Goal: Find contact information: Find specific fact

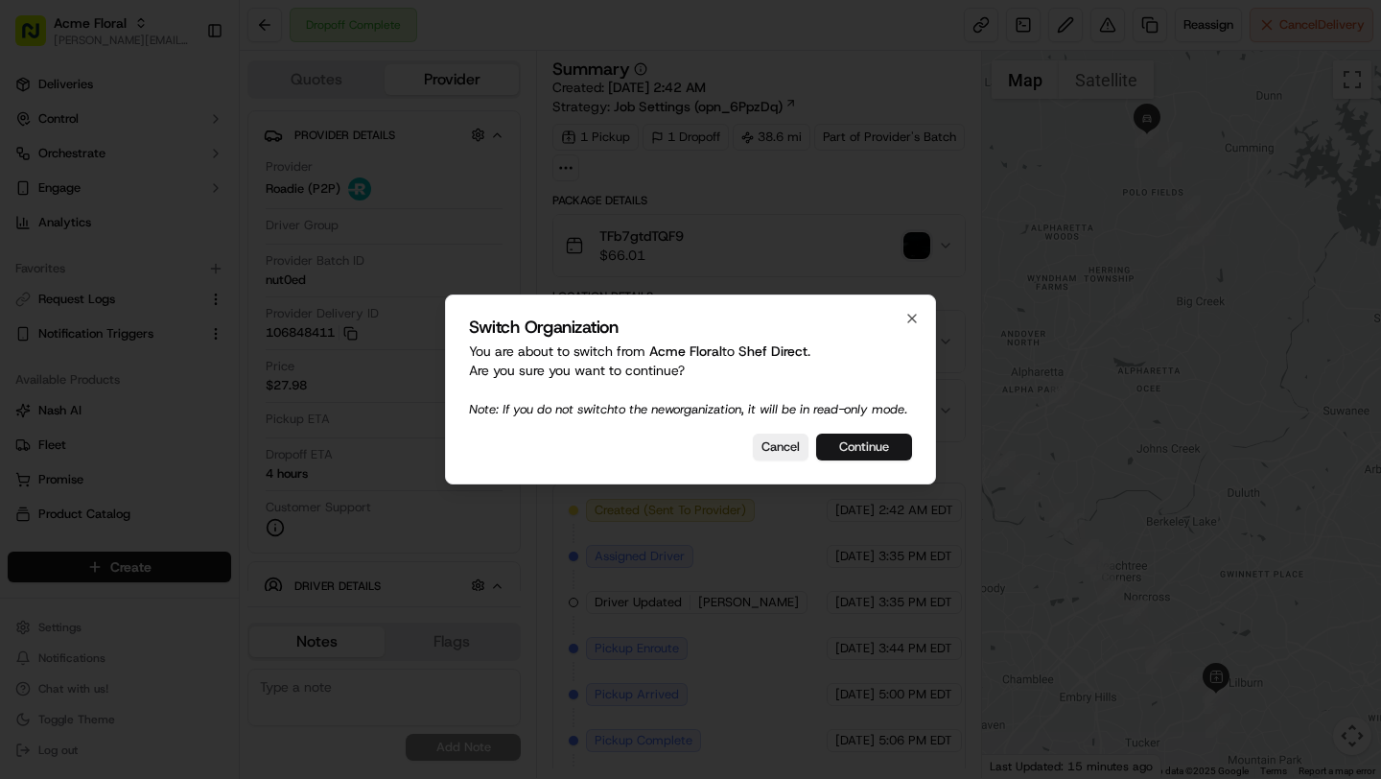
click at [884, 460] on button "Continue" at bounding box center [864, 446] width 96 height 27
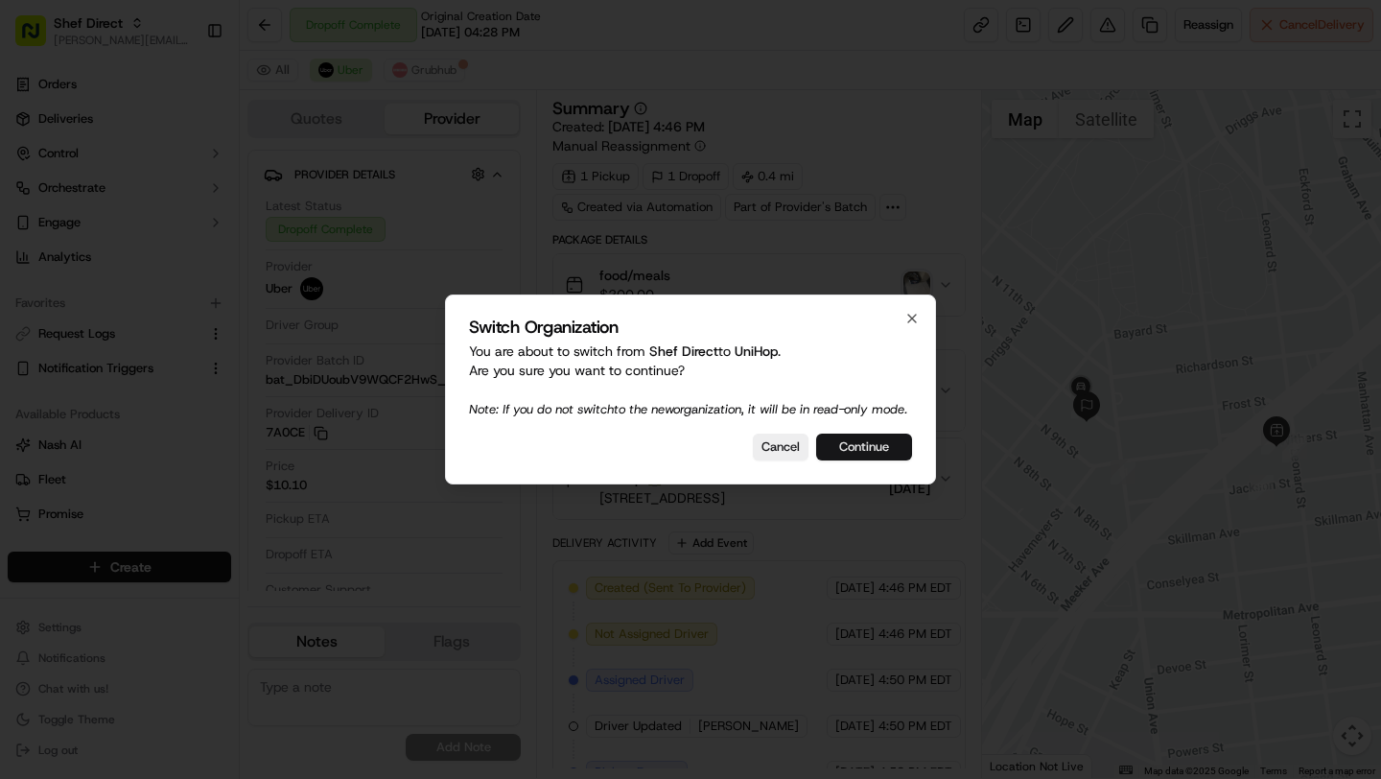
click at [883, 457] on button "Continue" at bounding box center [864, 446] width 96 height 27
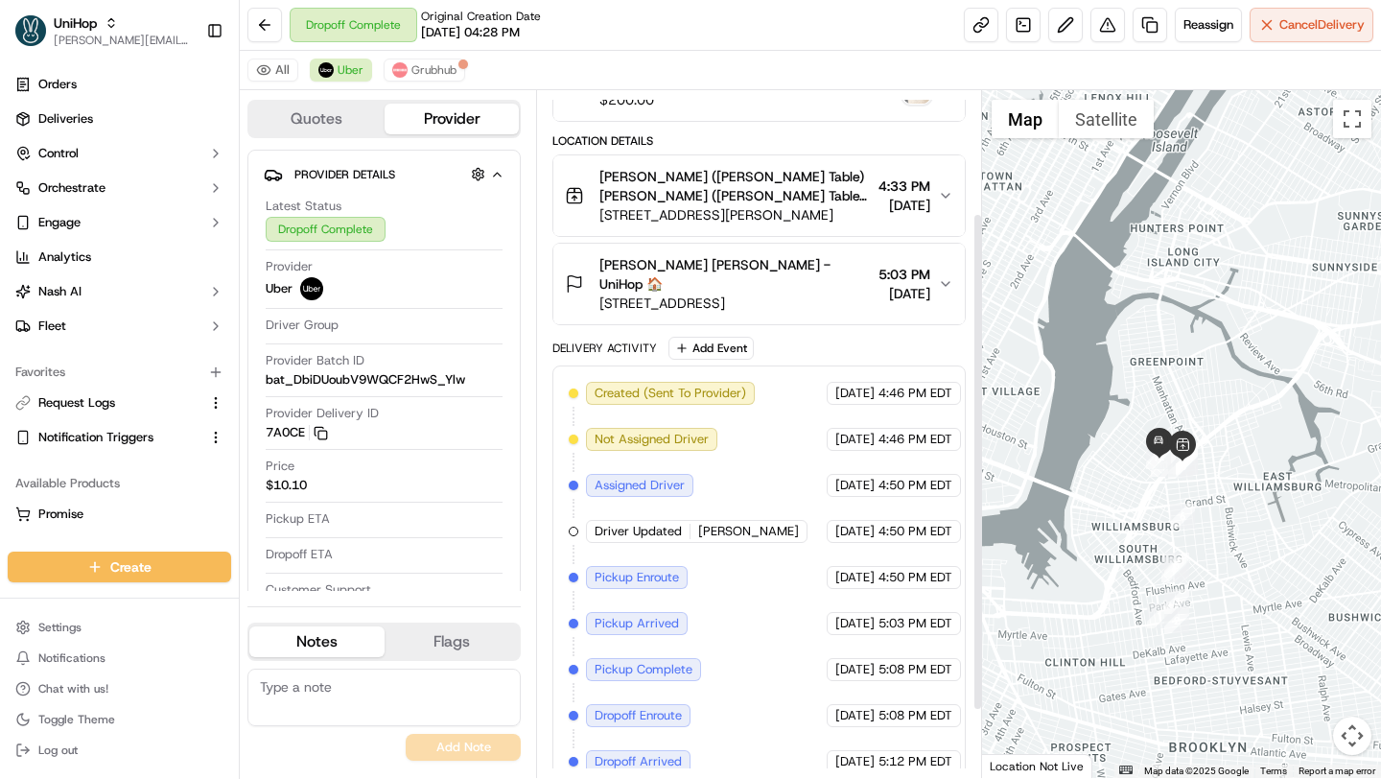
scroll to position [167, 0]
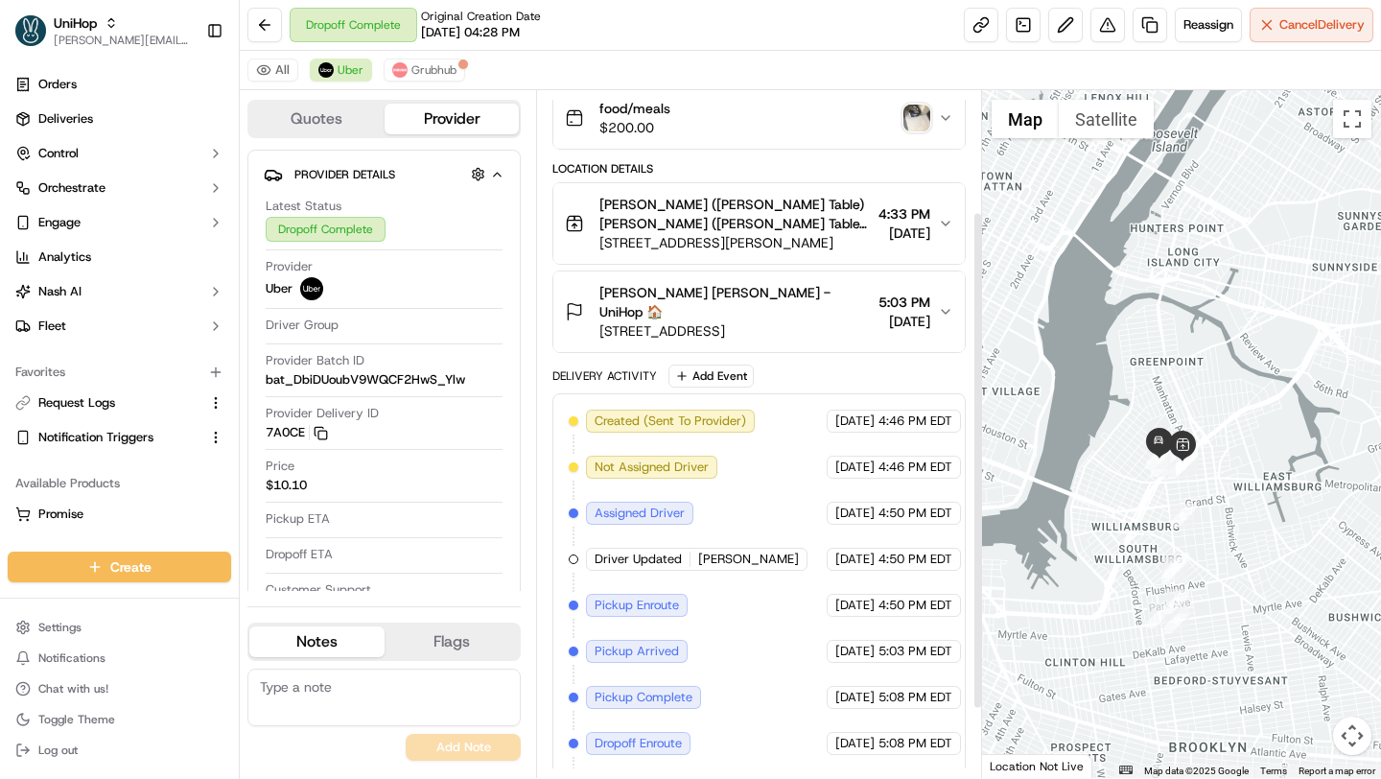
click at [797, 225] on span "[PERSON_NAME] ([PERSON_NAME] Table) [PERSON_NAME] ([PERSON_NAME] Table) 🛍️" at bounding box center [734, 214] width 270 height 38
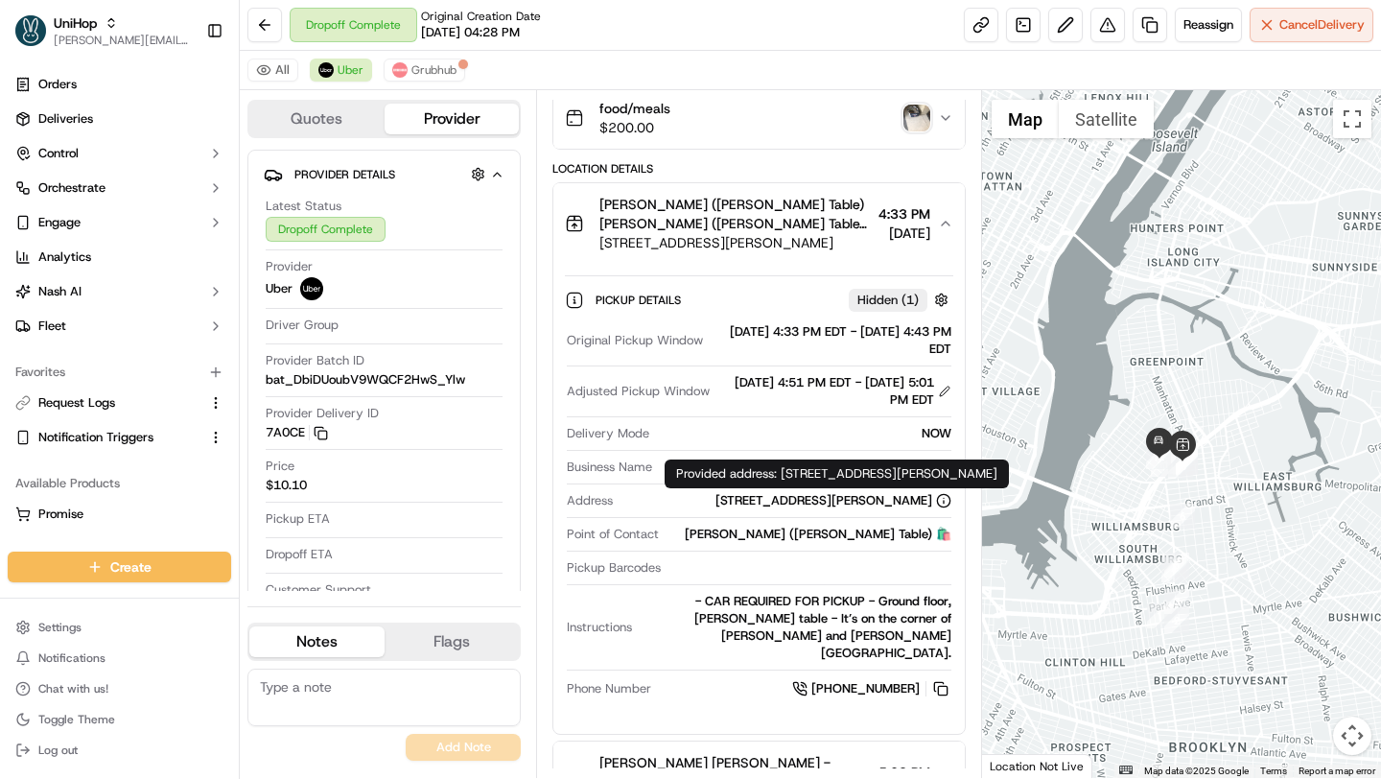
drag, startPoint x: 782, startPoint y: 469, endPoint x: 971, endPoint y: 466, distance: 188.9
click at [972, 468] on div "Provided address: 88 Withers , Brooklyn, NY 11211 Provided address: 88 Withers …" at bounding box center [836, 473] width 344 height 29
copy div "88 Withers , Brooklyn, NY 11211"
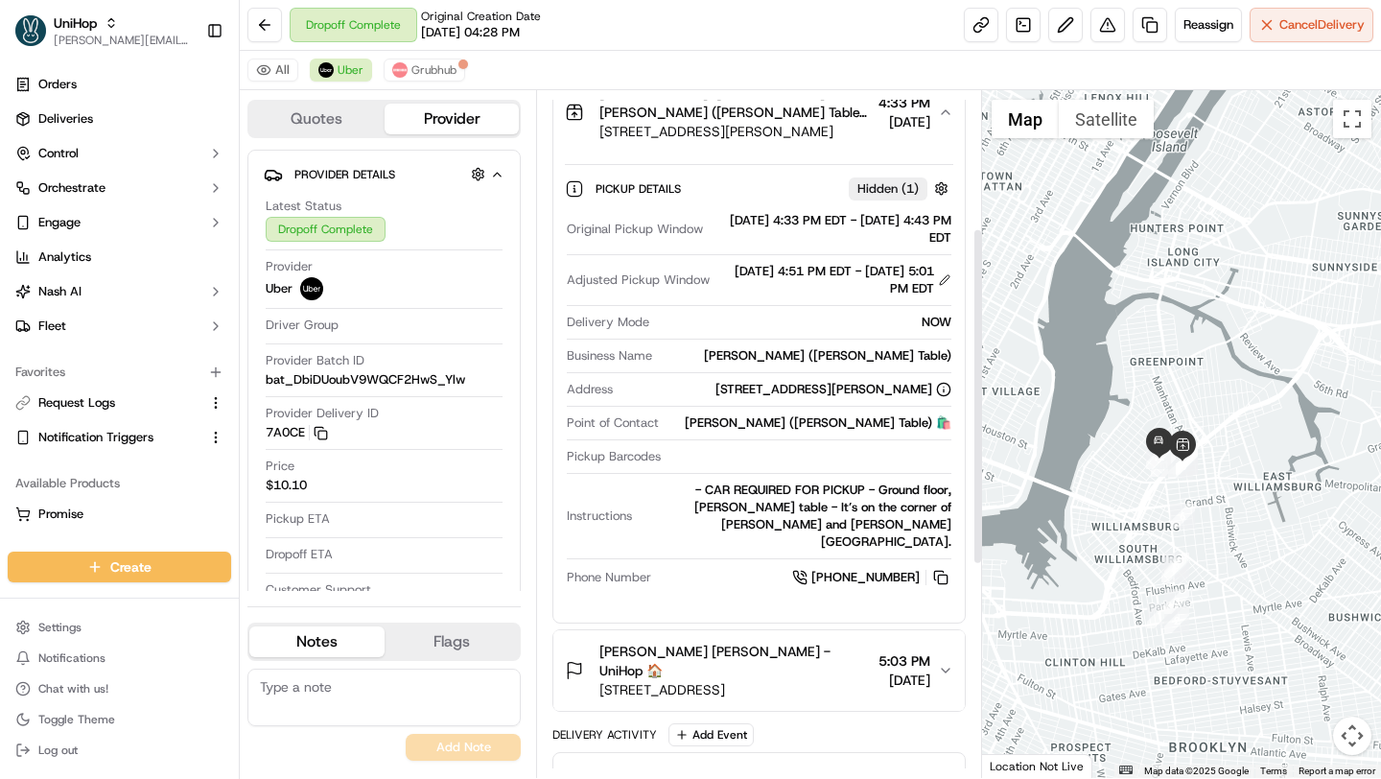
scroll to position [280, 0]
click at [689, 641] on span "Ronlee Tehranian Ronlee Tehranian - UniHop 🏠" at bounding box center [734, 659] width 270 height 38
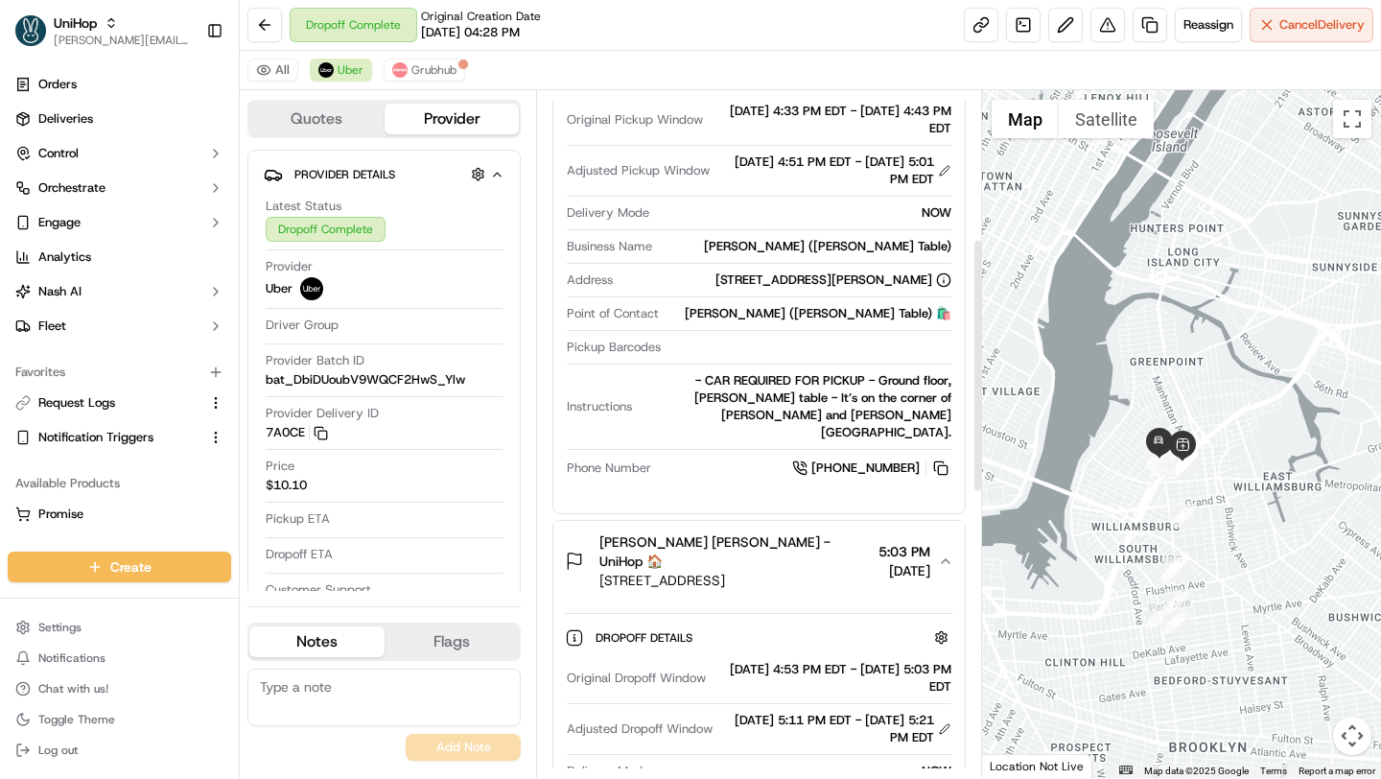
scroll to position [574, 0]
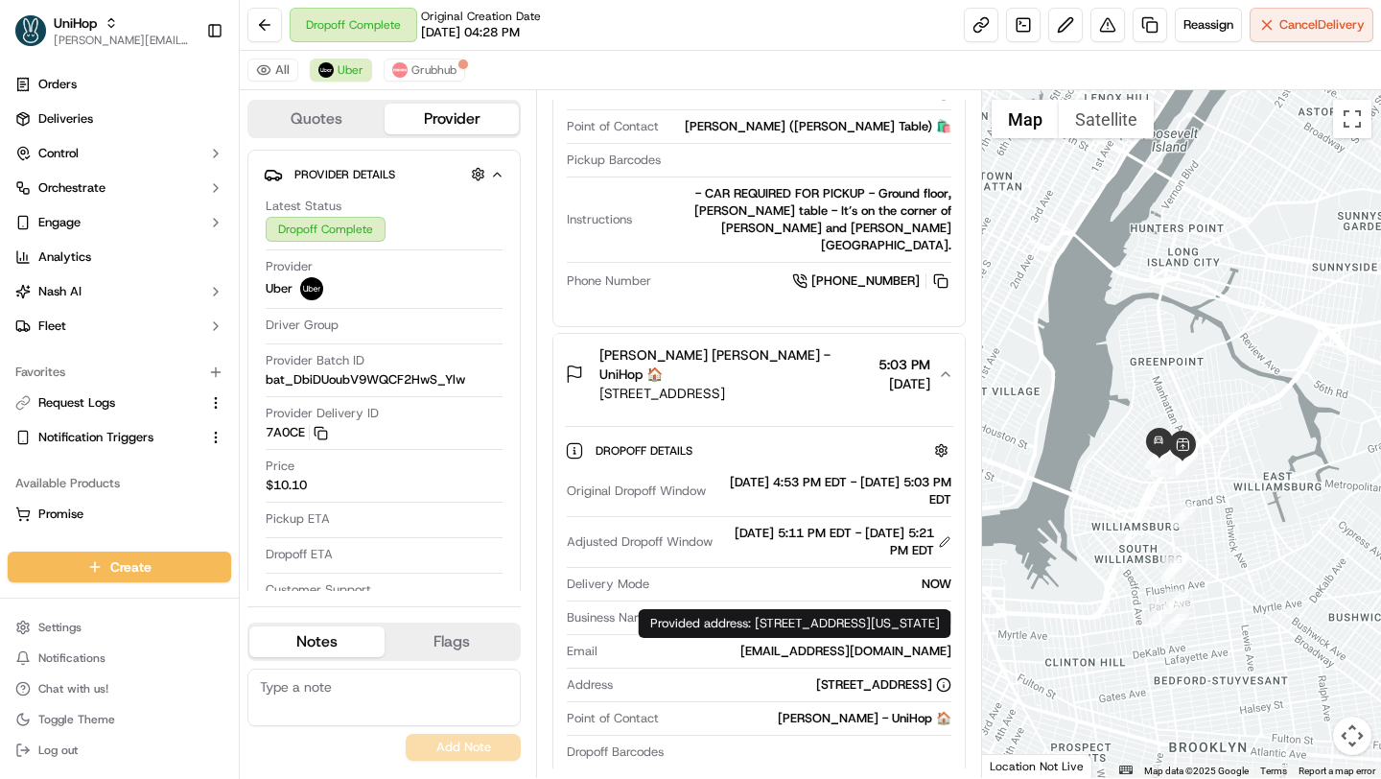
drag, startPoint x: 693, startPoint y: 664, endPoint x: 898, endPoint y: 662, distance: 205.2
click at [898, 676] on div "250 N 10th St, Brooklyn, NY 11211, USA" at bounding box center [785, 684] width 330 height 17
copy div "250 N 10th St, Brooklyn, NY 11211"
